Goal: Navigation & Orientation: Go to known website

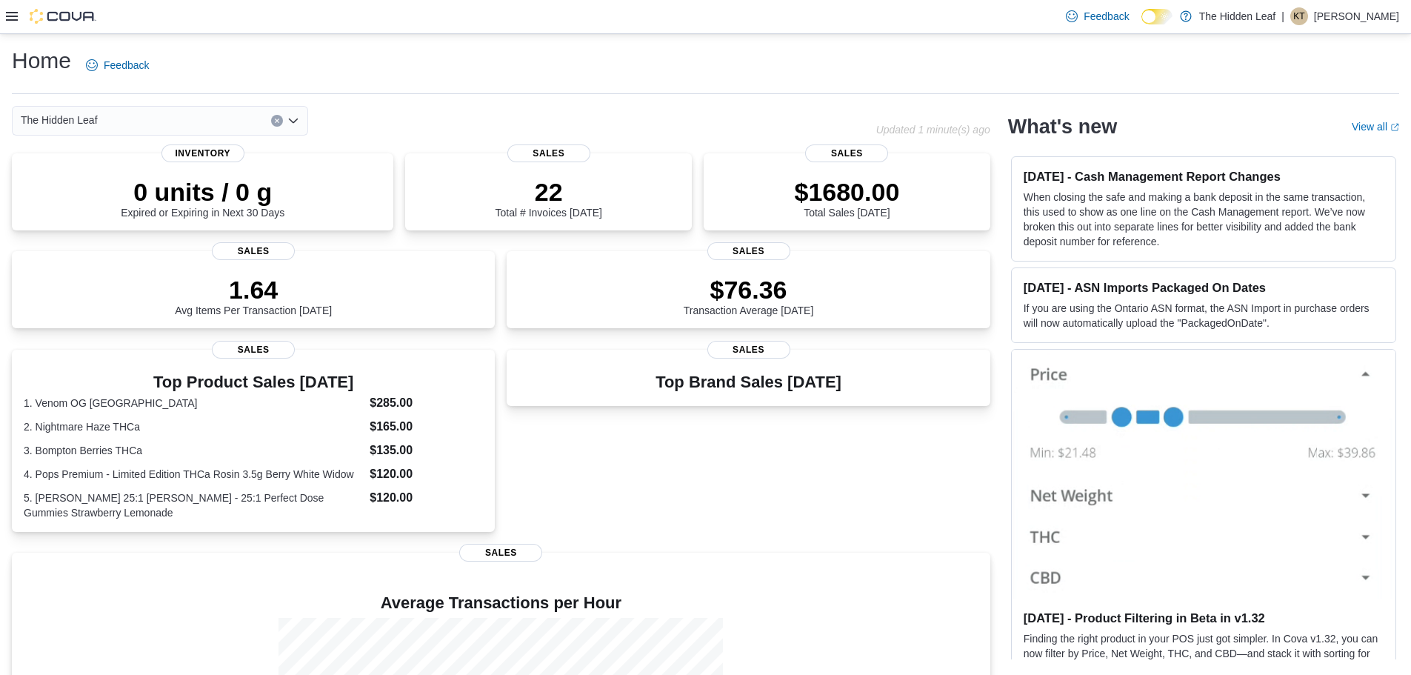
click at [41, 53] on h1 "Home" at bounding box center [41, 61] width 59 height 30
click at [13, 17] on icon at bounding box center [12, 16] width 12 height 9
